Goal: Find specific page/section: Find specific page/section

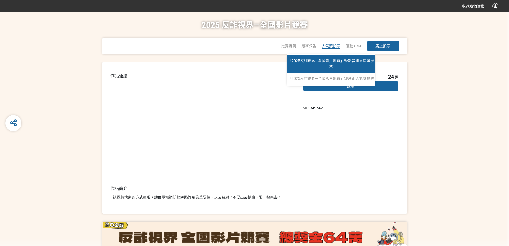
click at [326, 66] on link "「2025反詐視界—全國影片競賽」短影音組人氣獎投票" at bounding box center [331, 64] width 88 height 18
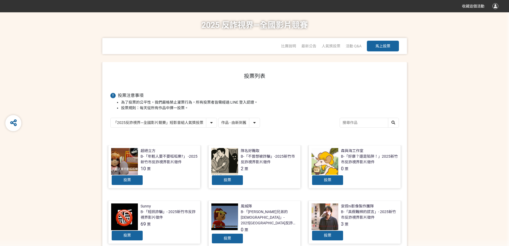
click at [200, 126] on select "「2025反詐視界—全國影片競賽」短影音組人氣獎投票 「2025反詐視界—全國影片競賽」短片組人氣獎投票" at bounding box center [164, 122] width 106 height 9
click at [239, 121] on select "作品 - 由新到舊 作品 - 由舊到新 票數 - 由多到少 票數 - 由少到多" at bounding box center [239, 122] width 41 height 9
select select "vote"
click at [219, 118] on select "作品 - 由新到舊 作品 - 由舊到新 票數 - 由多到少 票數 - 由少到多" at bounding box center [239, 122] width 41 height 9
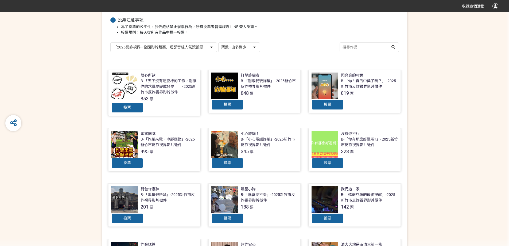
scroll to position [80, 0]
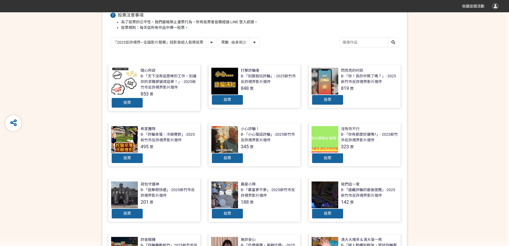
click at [177, 43] on select "「2025反詐視界—全國影片競賽」短影音組人氣獎投票 「2025反詐視界—全國影片競賽」短片組人氣獎投票" at bounding box center [164, 42] width 106 height 9
click at [111, 38] on select "「2025反詐視界—全國影片競賽」短影音組人氣獎投票 「2025反詐視界—全國影片競賽」短片組人氣獎投票" at bounding box center [164, 42] width 106 height 9
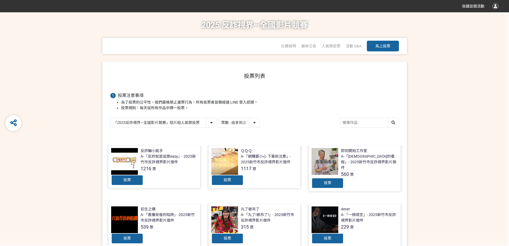
click at [197, 122] on select "「2025反詐視界—全國影片競賽」短影音組人氣獎投票 「2025反詐視界—全國影片競賽」短片組人氣獎投票" at bounding box center [164, 122] width 106 height 9
select select "13147"
click at [111, 118] on select "「2025反詐視界—全國影片競賽」短影音組人氣獎投票 「2025反詐視界—全國影片競賽」短片組人氣獎投票" at bounding box center [164, 122] width 106 height 9
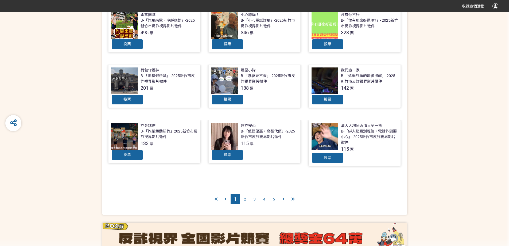
scroll to position [206, 0]
